Goal: Transaction & Acquisition: Subscribe to service/newsletter

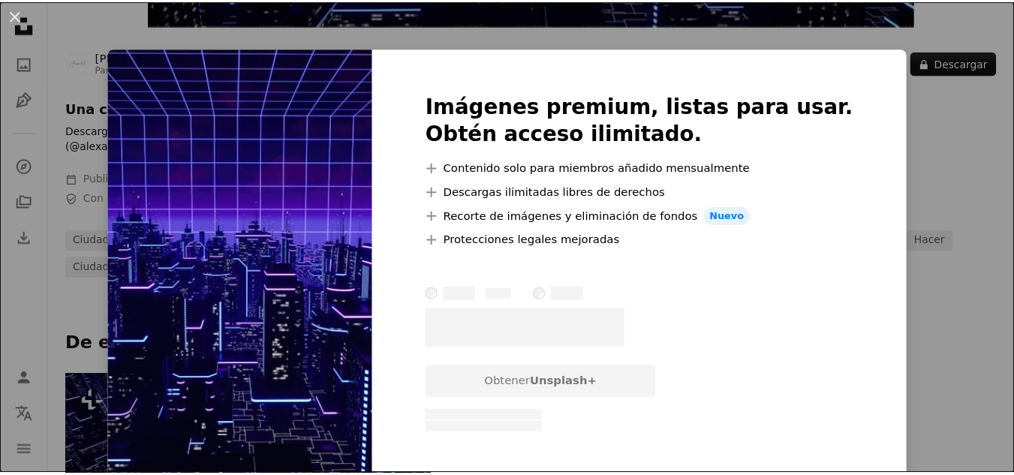
scroll to position [514, 0]
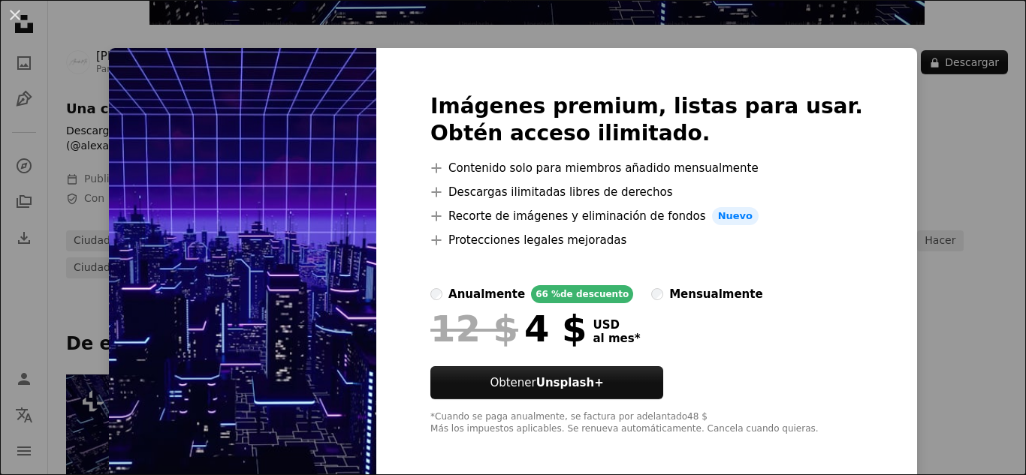
click at [803, 62] on div "Imágenes premium, listas para usar. Obtén acceso ilimitado. A plus sign Conteni…" at bounding box center [646, 264] width 541 height 433
click at [950, 151] on div "An X shape Imágenes premium, listas para usar. Obtén acceso ilimitado. A plus s…" at bounding box center [513, 237] width 1026 height 475
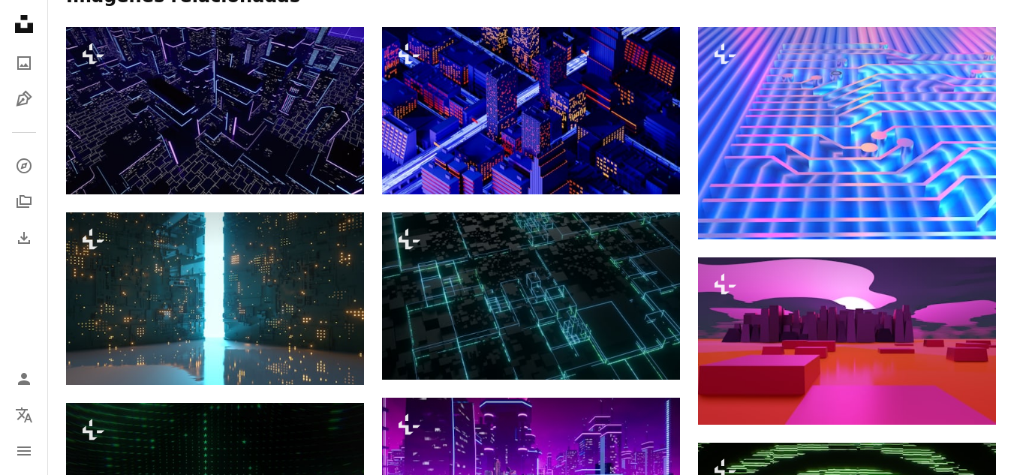
scroll to position [976, 0]
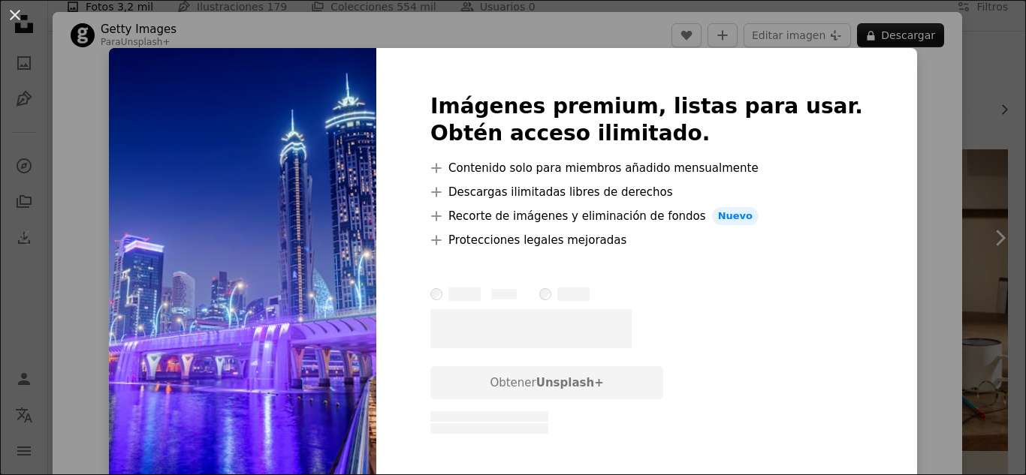
scroll to position [225, 0]
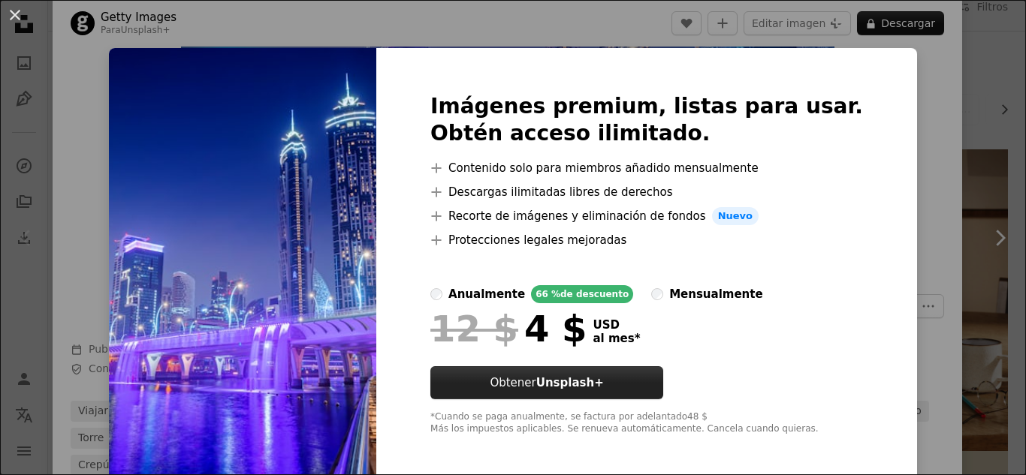
click at [510, 384] on button "Obtener Unsplash+" at bounding box center [546, 382] width 233 height 33
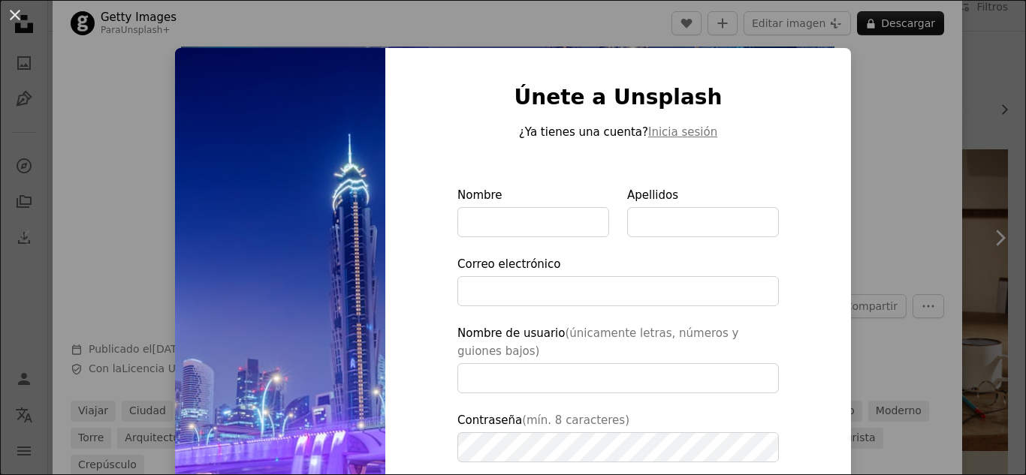
click at [863, 86] on div "An X shape Únete a Unsplash ¿Ya tienes una cuenta? Inicia sesión Nombre Apellid…" at bounding box center [513, 237] width 1026 height 475
